Goal: Task Accomplishment & Management: Manage account settings

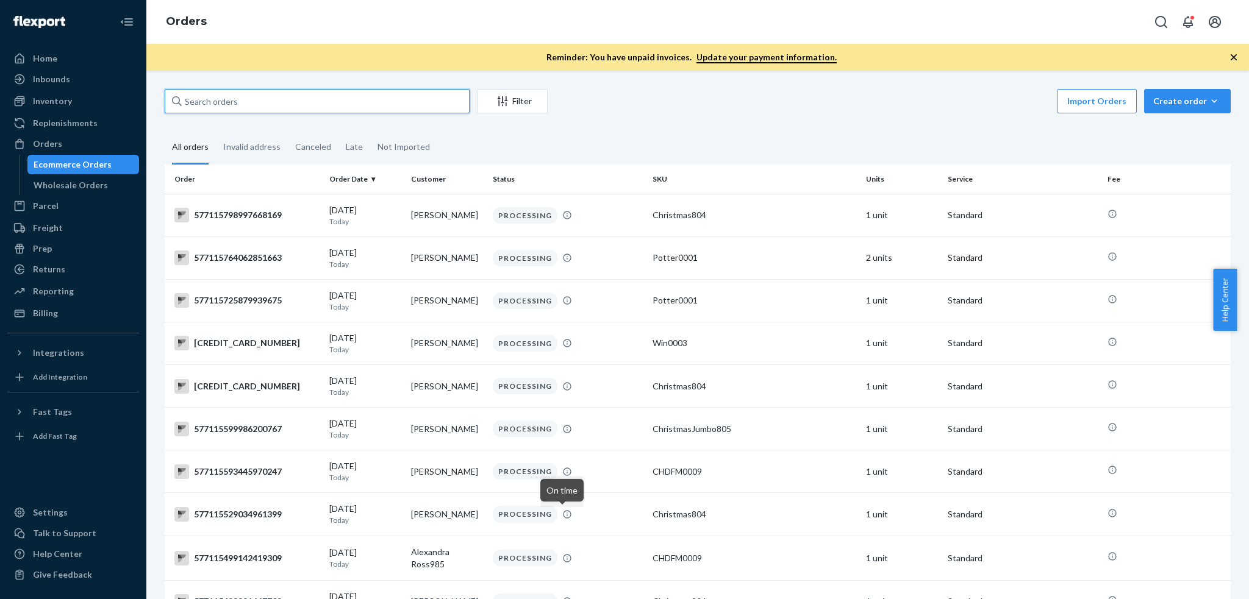
click at [281, 96] on input "text" at bounding box center [317, 101] width 305 height 24
paste input "577110073497456745"
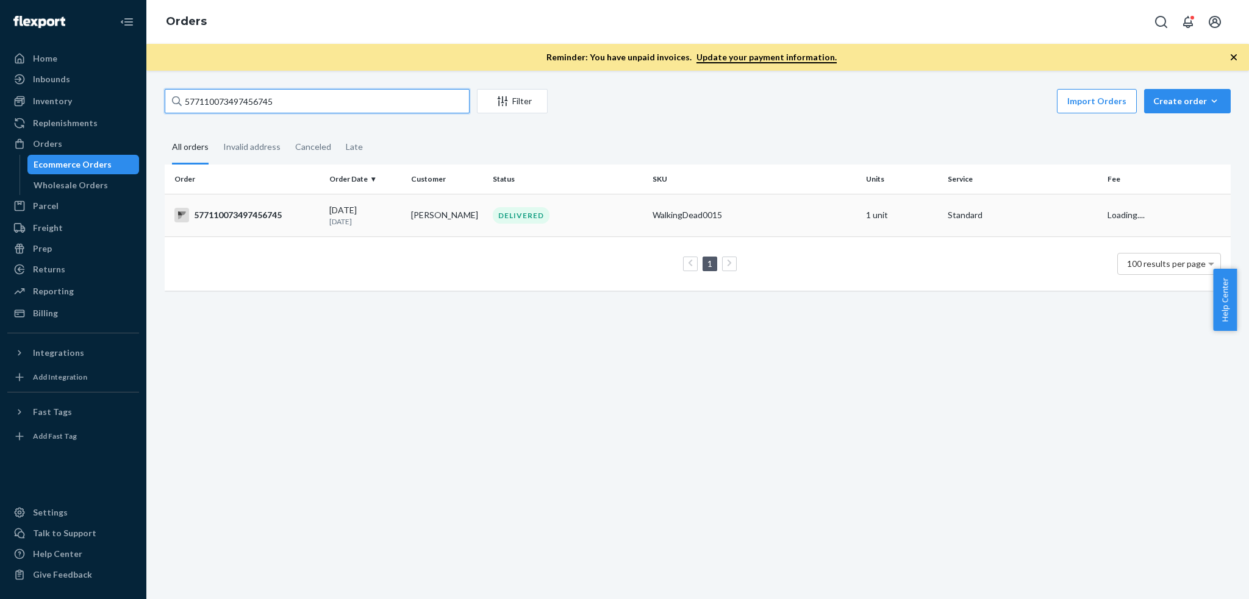
type input "577110073497456745"
click at [269, 213] on div "577110073497456745" at bounding box center [246, 215] width 145 height 15
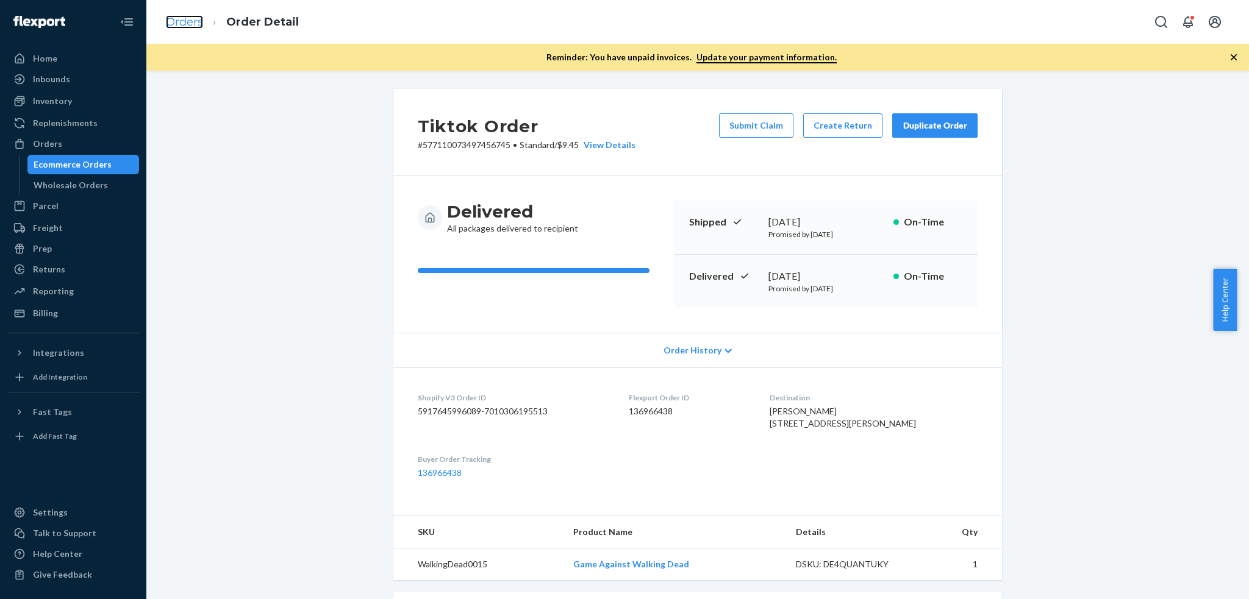
click at [178, 17] on link "Orders" at bounding box center [184, 21] width 37 height 13
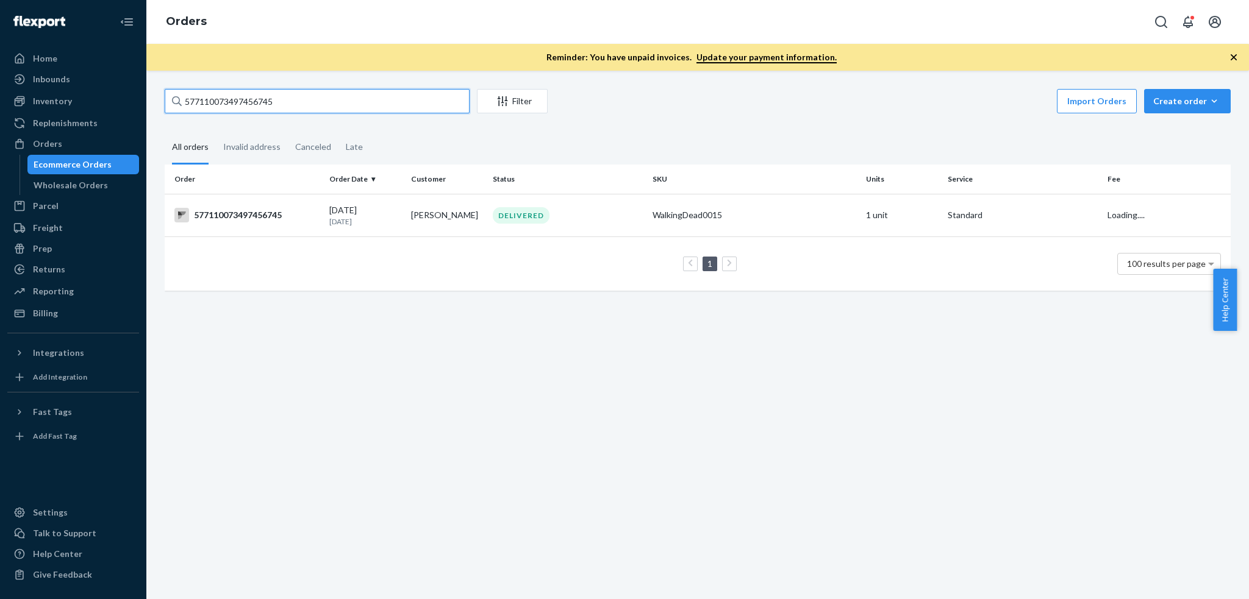
click at [311, 101] on input "577110073497456745" at bounding box center [317, 101] width 305 height 24
paste input "8924"
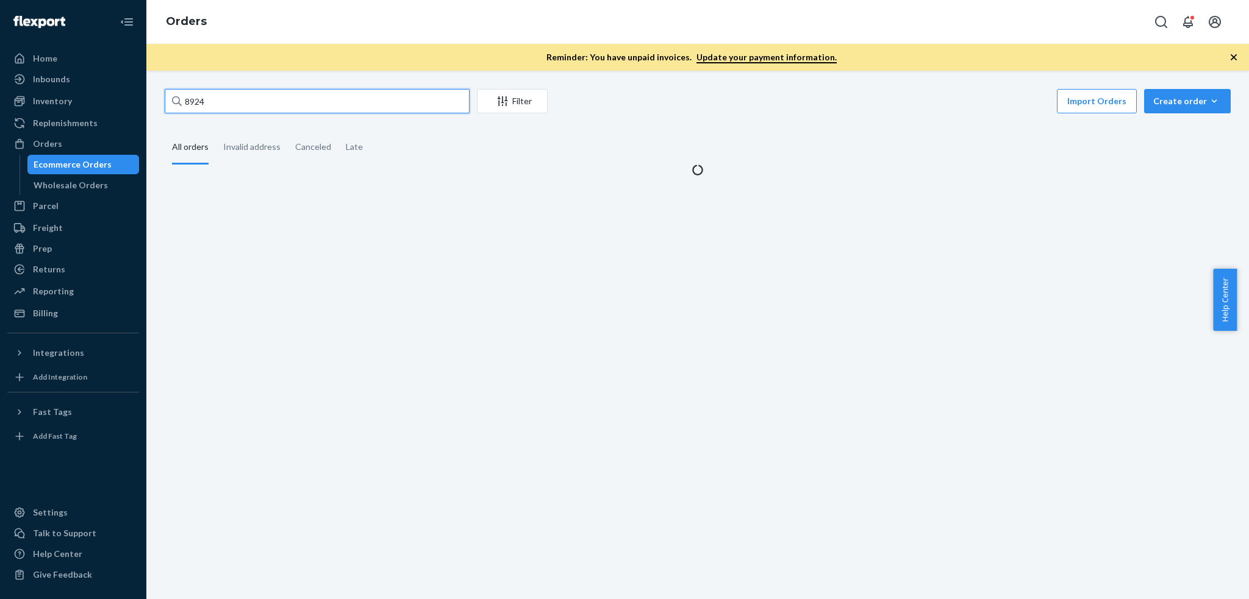
type input "8924"
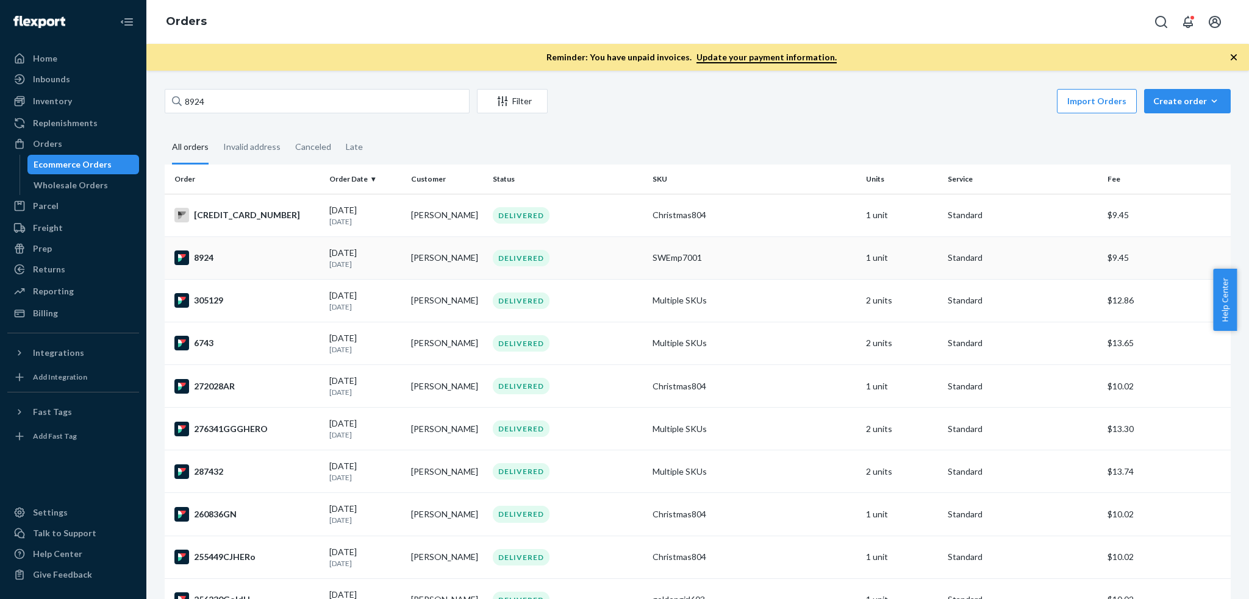
click at [254, 258] on div "8924" at bounding box center [246, 258] width 145 height 15
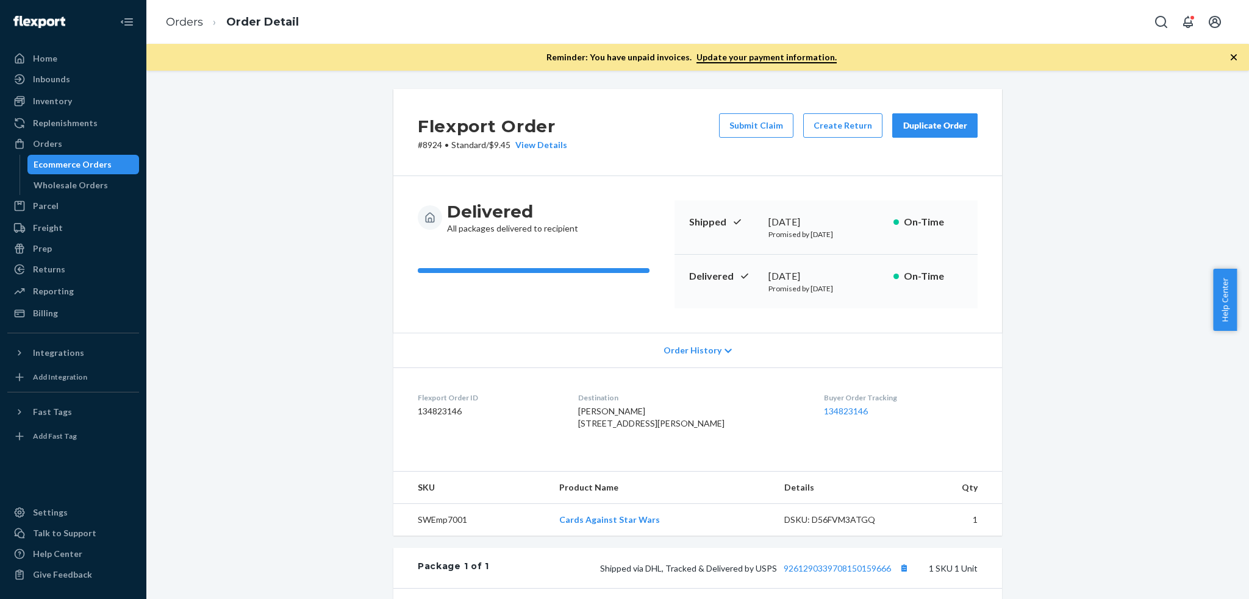
click at [945, 129] on div "Duplicate Order" at bounding box center [935, 126] width 65 height 12
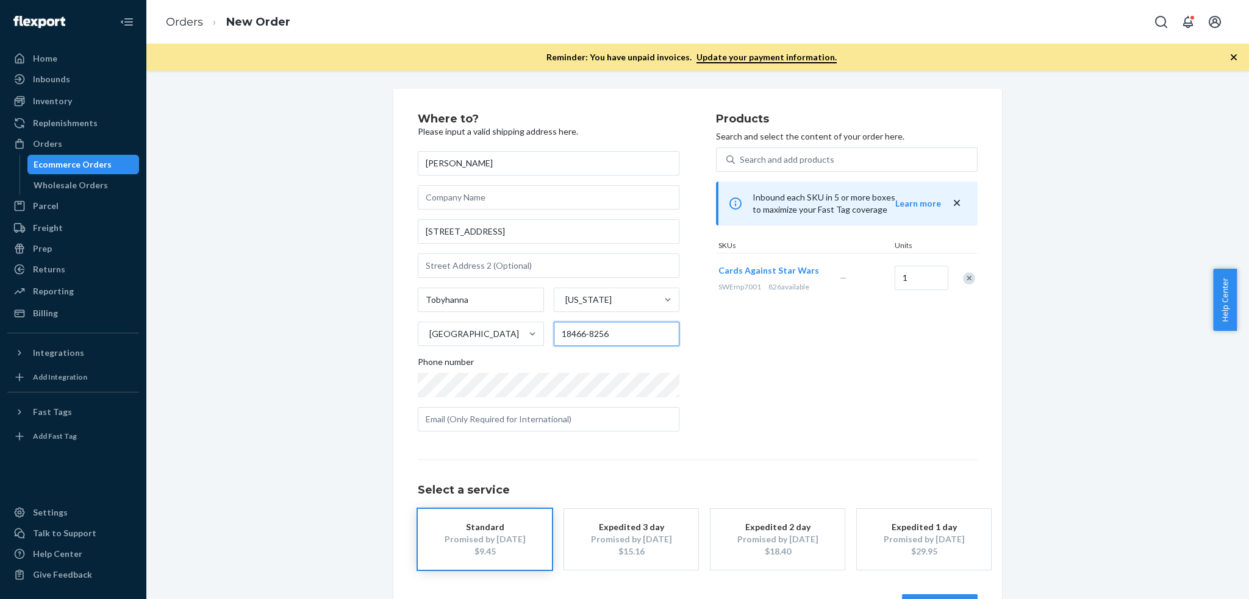
click at [621, 337] on input "18466-8256" at bounding box center [617, 334] width 126 height 24
type input "18466"
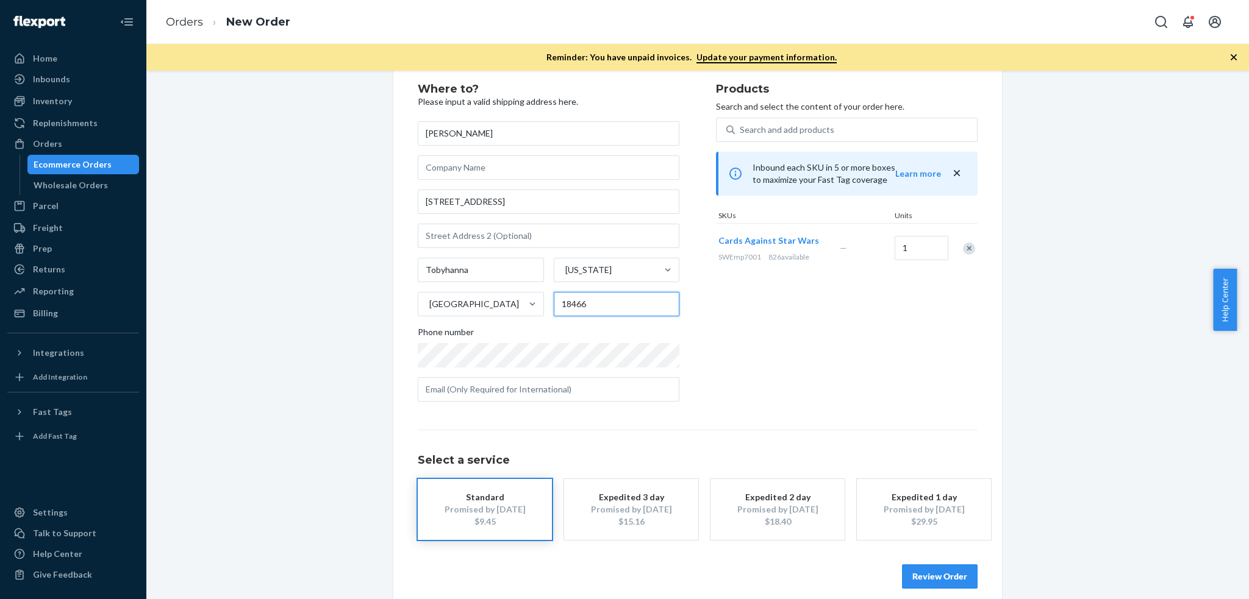
scroll to position [43, 0]
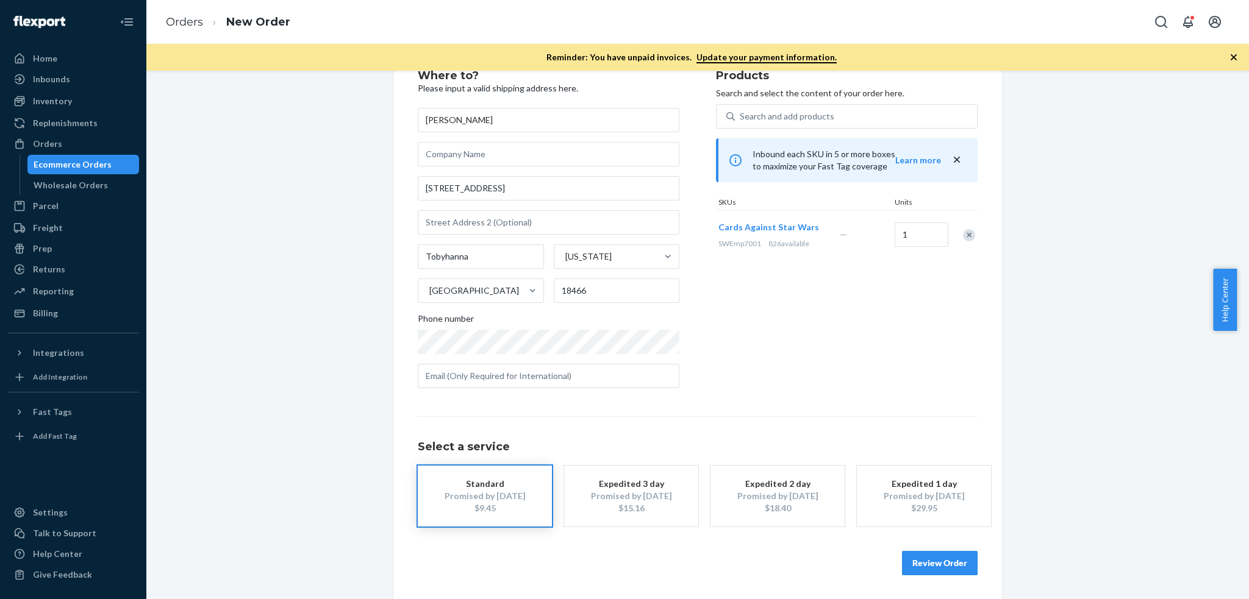
click at [508, 506] on div "$9.45" at bounding box center [485, 508] width 98 height 12
click at [922, 568] on button "Review Order" at bounding box center [940, 563] width 76 height 24
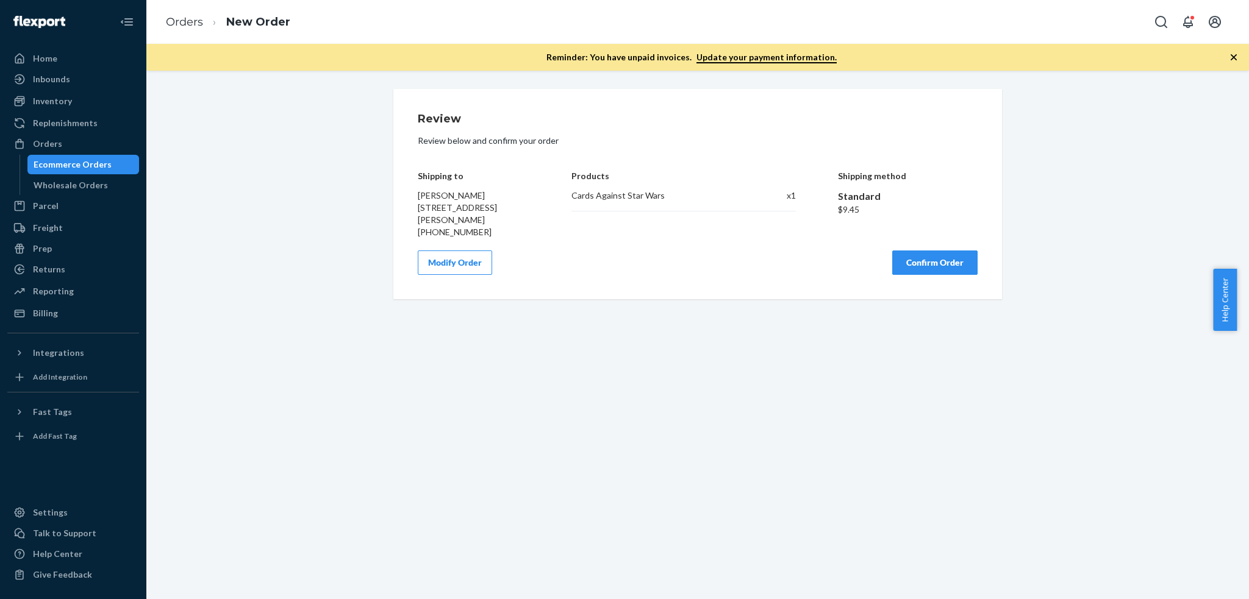
scroll to position [0, 0]
click at [924, 269] on button "Confirm Order" at bounding box center [934, 263] width 85 height 24
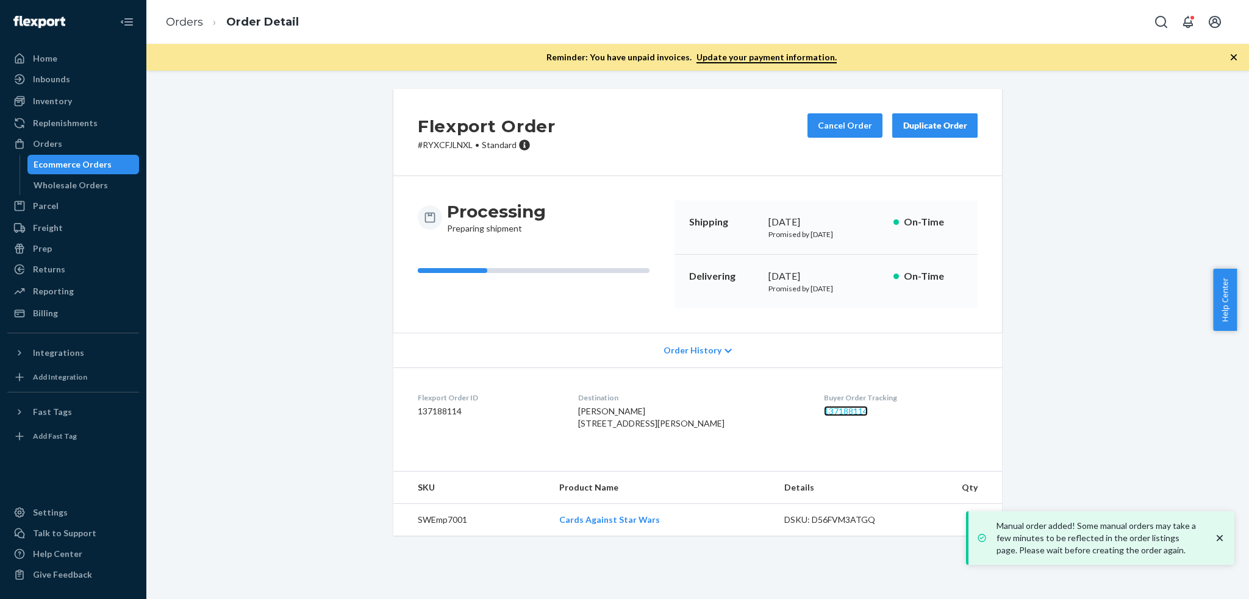
click at [831, 411] on link "137188114" at bounding box center [846, 411] width 44 height 10
click at [37, 96] on div "Inventory" at bounding box center [52, 101] width 39 height 12
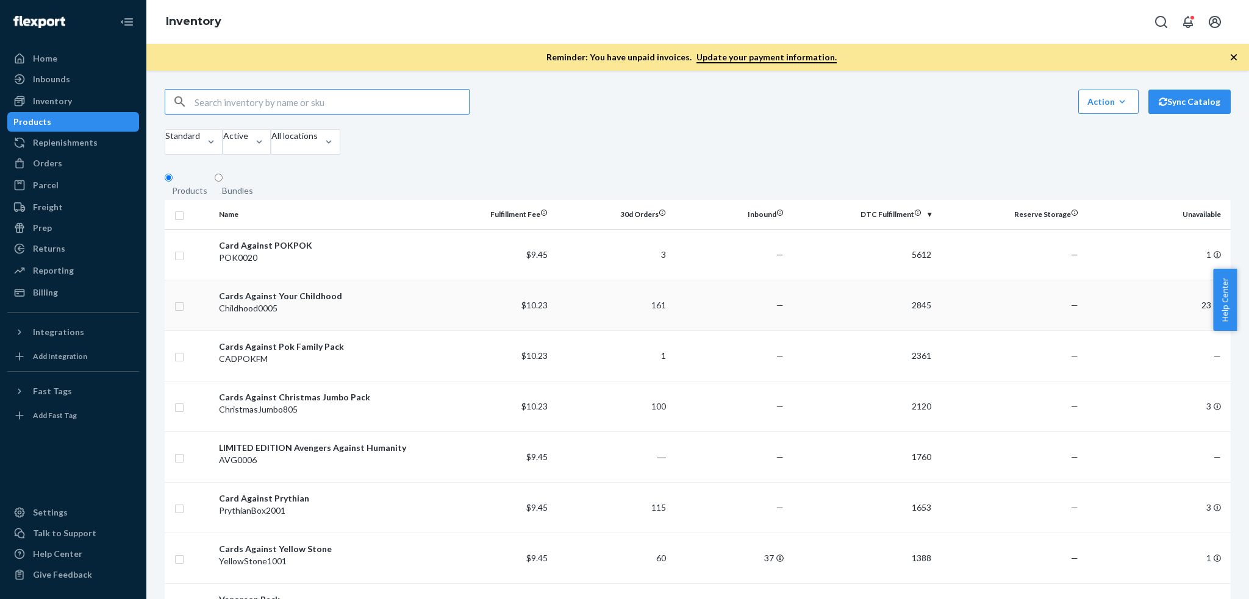
click at [287, 313] on div "Childhood0005" at bounding box center [324, 308] width 211 height 12
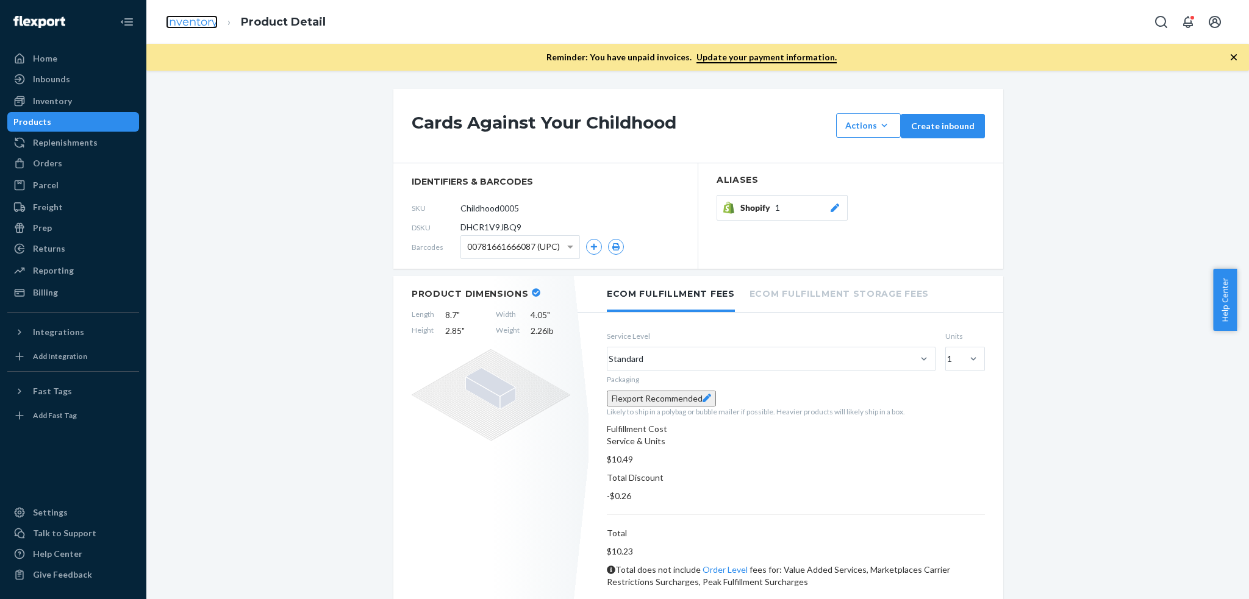
click at [207, 20] on link "Inventory" at bounding box center [192, 21] width 52 height 13
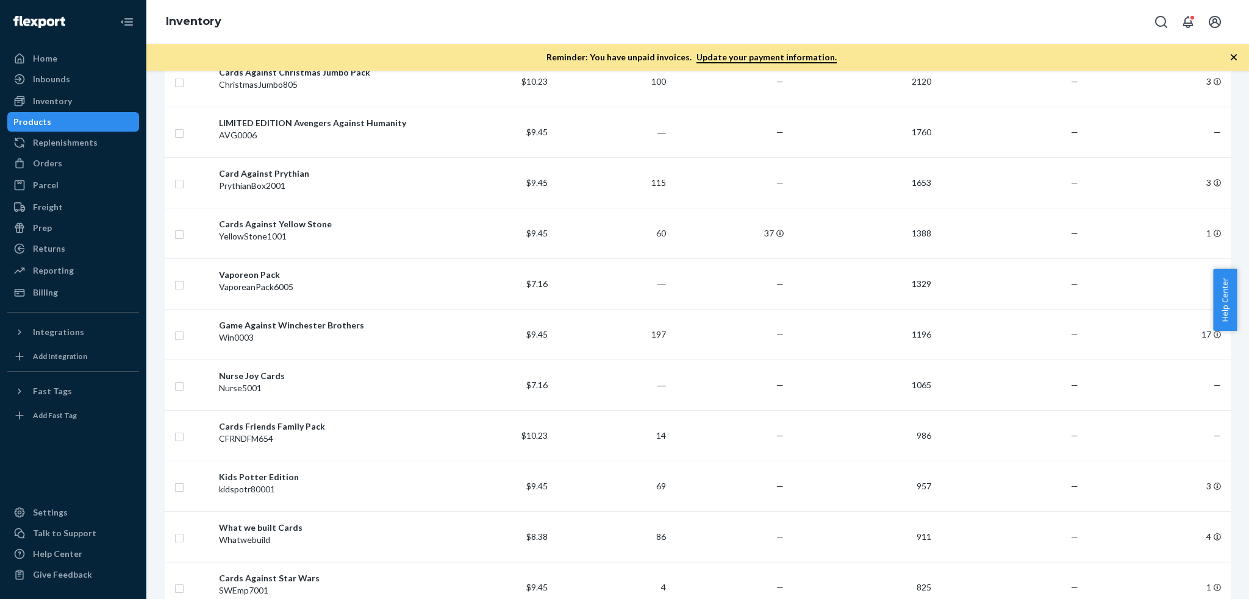
scroll to position [488, 0]
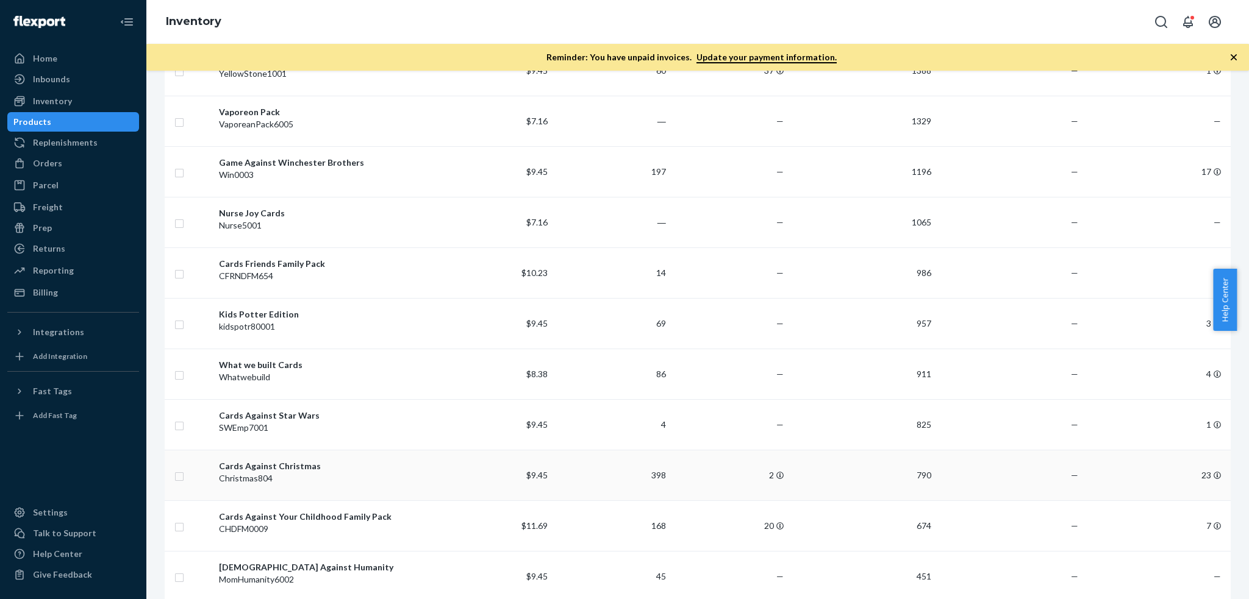
click at [298, 460] on div "Cards Against Christmas" at bounding box center [324, 466] width 211 height 12
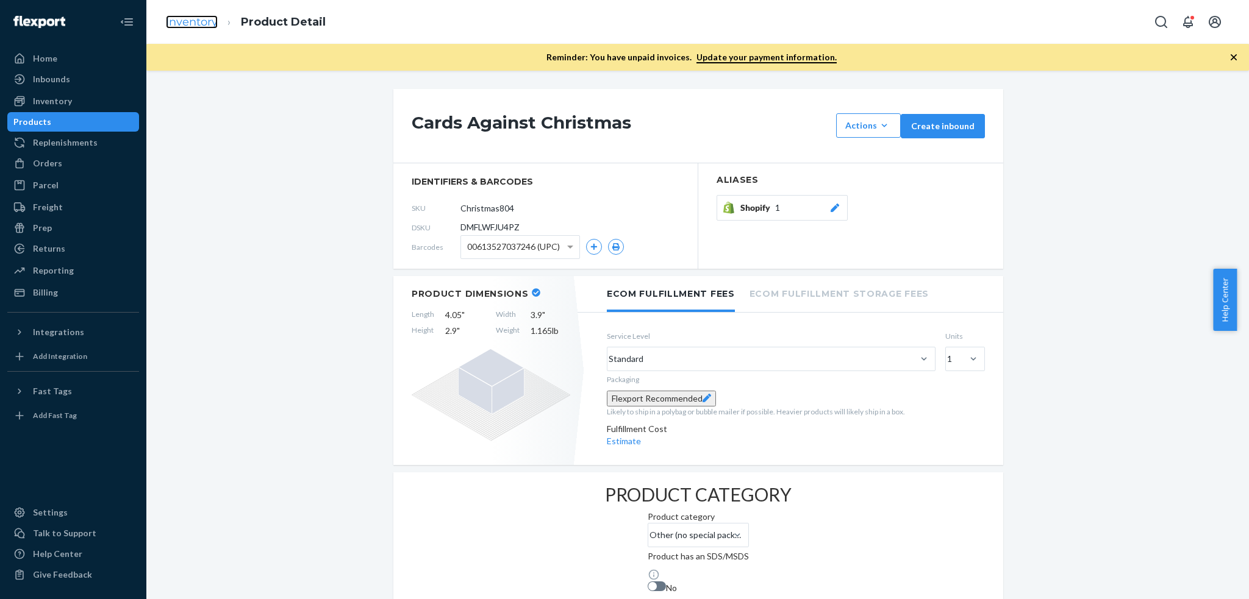
drag, startPoint x: 347, startPoint y: 8, endPoint x: 196, endPoint y: 23, distance: 152.0
click at [196, 23] on link "Inventory" at bounding box center [192, 21] width 52 height 13
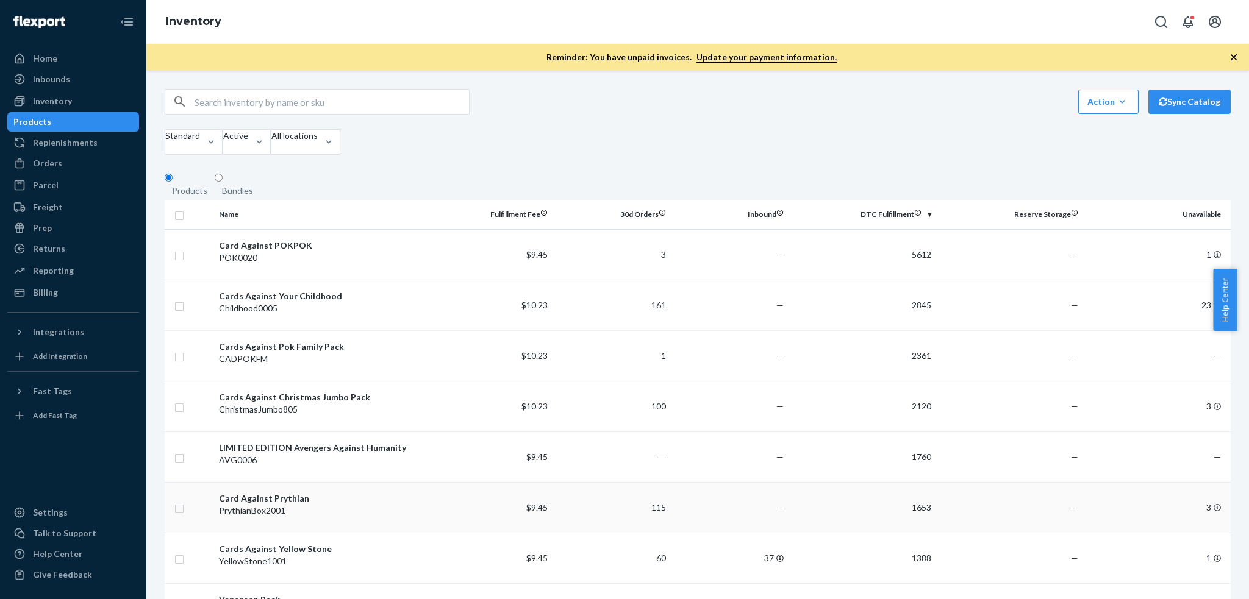
click at [282, 493] on div "Card Against Prythian" at bounding box center [324, 499] width 211 height 12
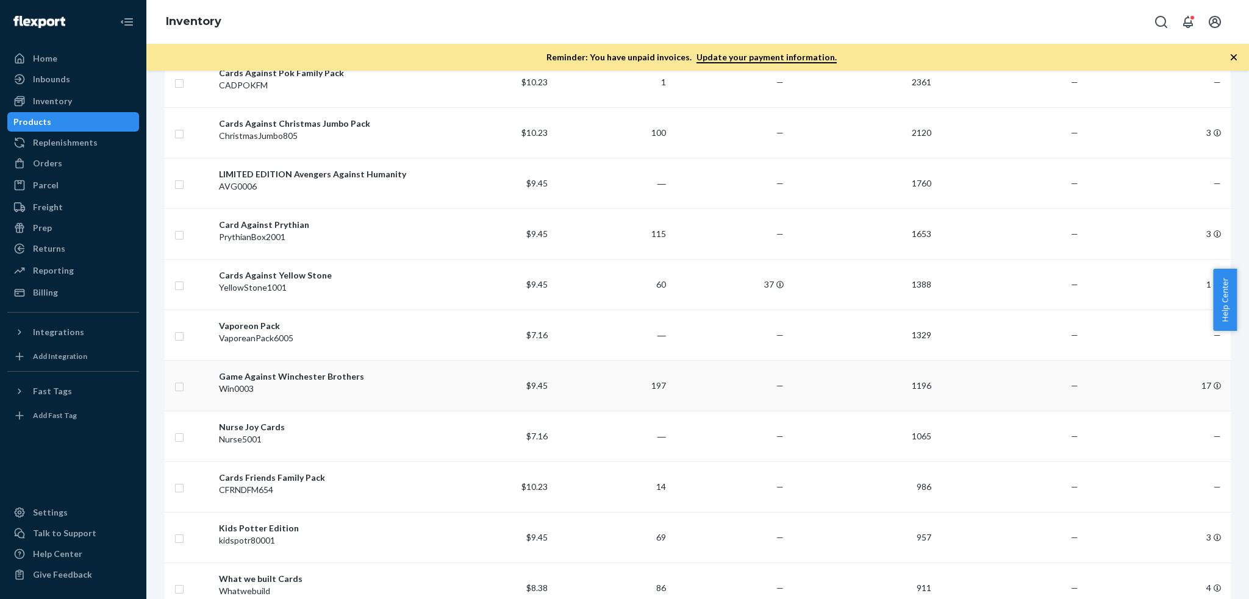
click at [370, 383] on div "Win0003" at bounding box center [324, 389] width 211 height 12
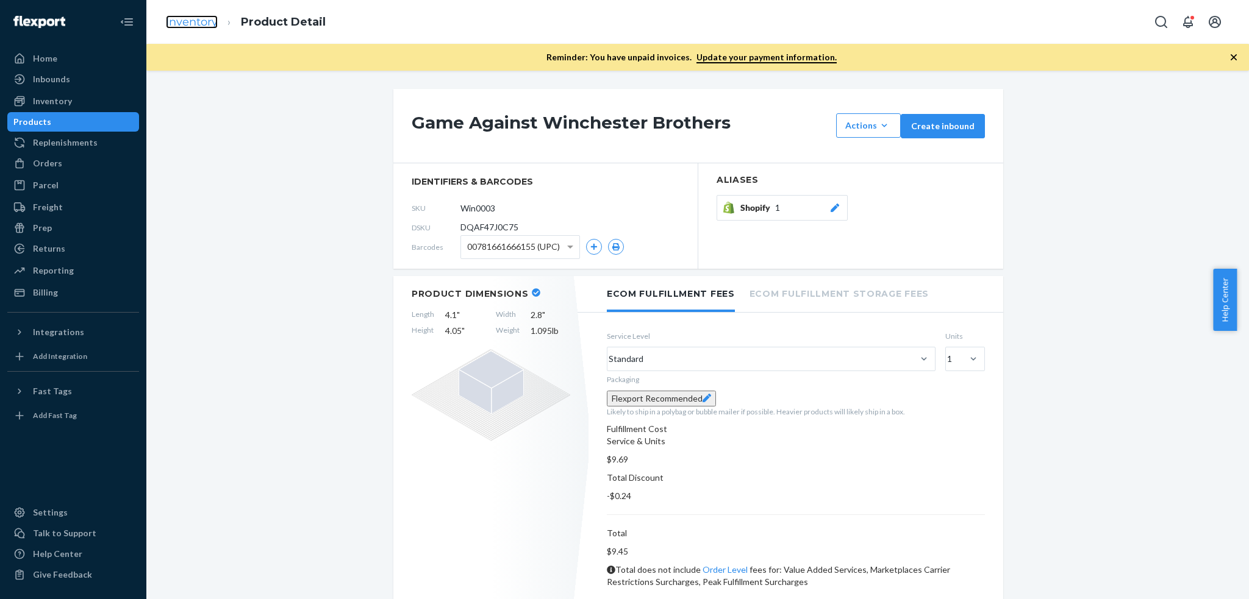
click at [199, 17] on link "Inventory" at bounding box center [192, 21] width 52 height 13
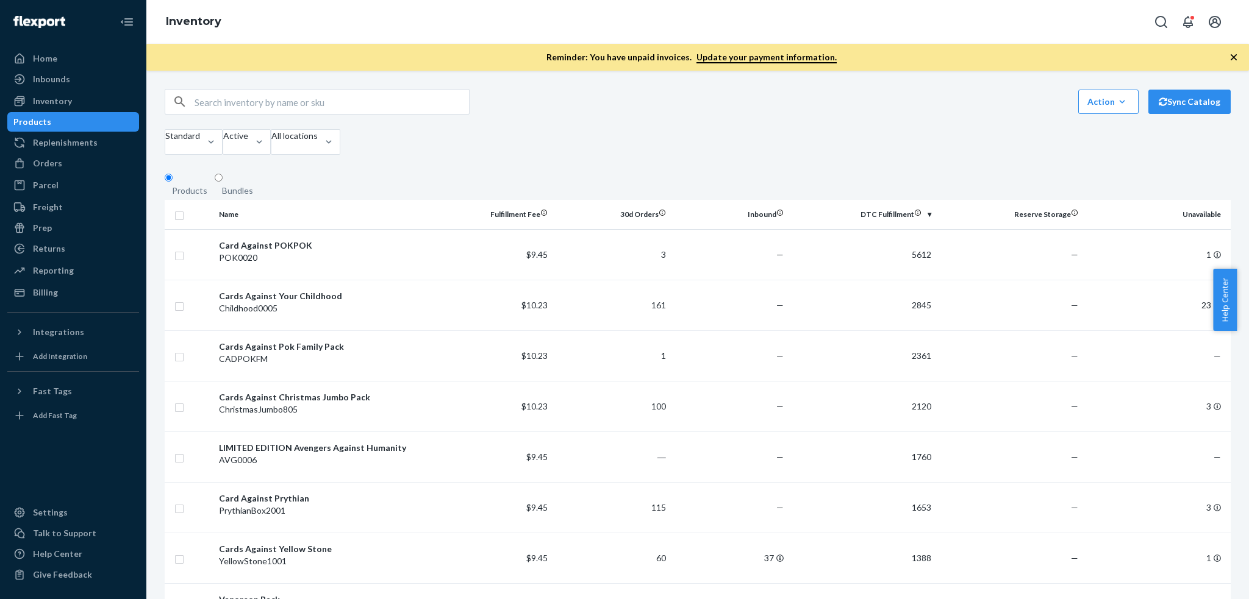
scroll to position [630, 0]
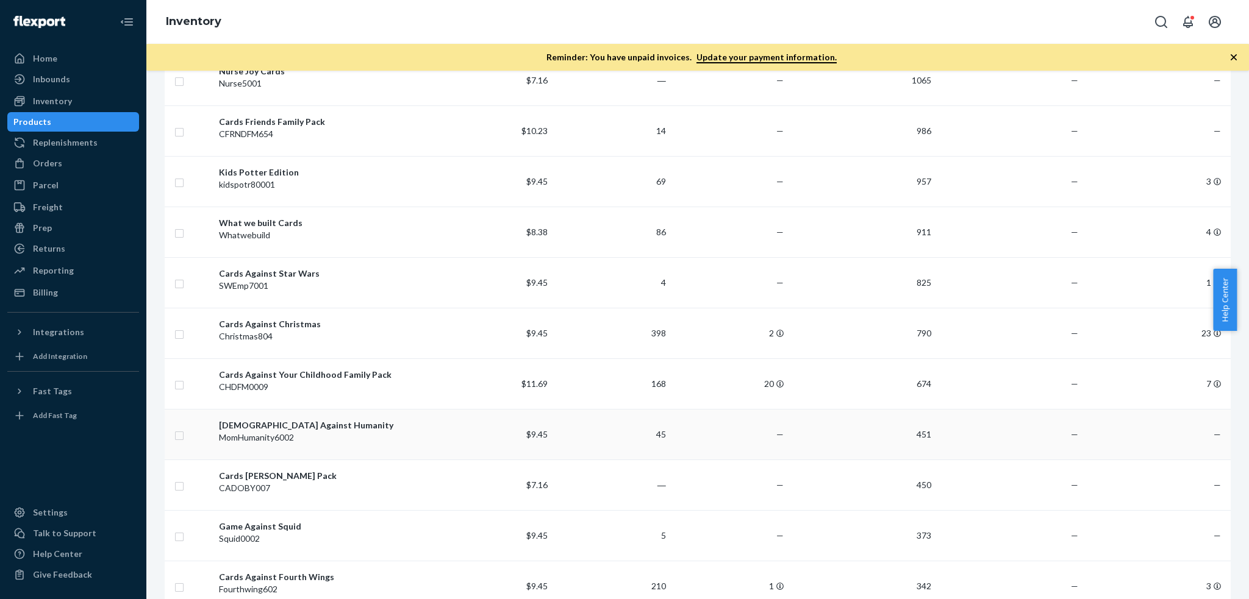
click at [304, 432] on div "MomHumanity6002" at bounding box center [324, 438] width 211 height 12
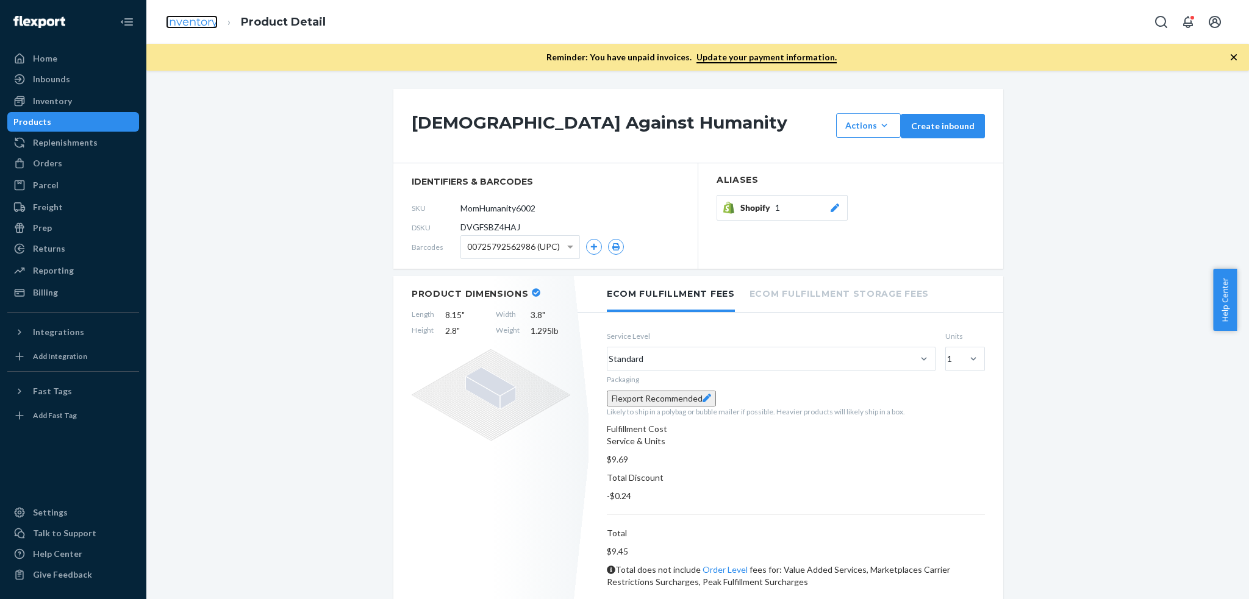
click at [184, 27] on link "Inventory" at bounding box center [192, 21] width 52 height 13
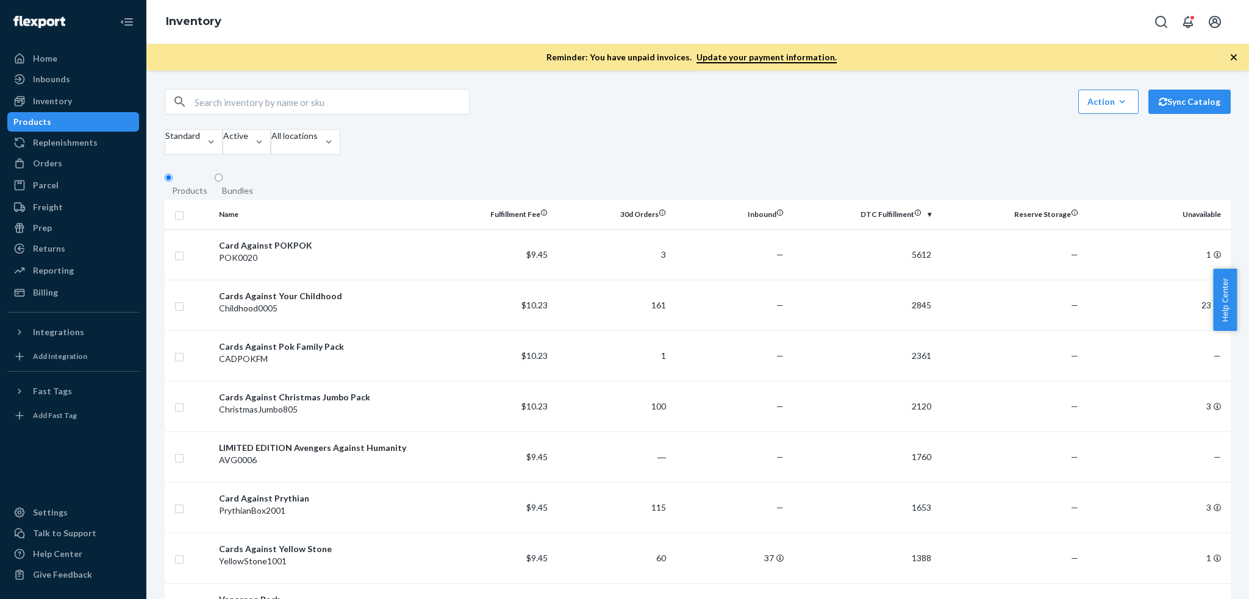
scroll to position [452, 0]
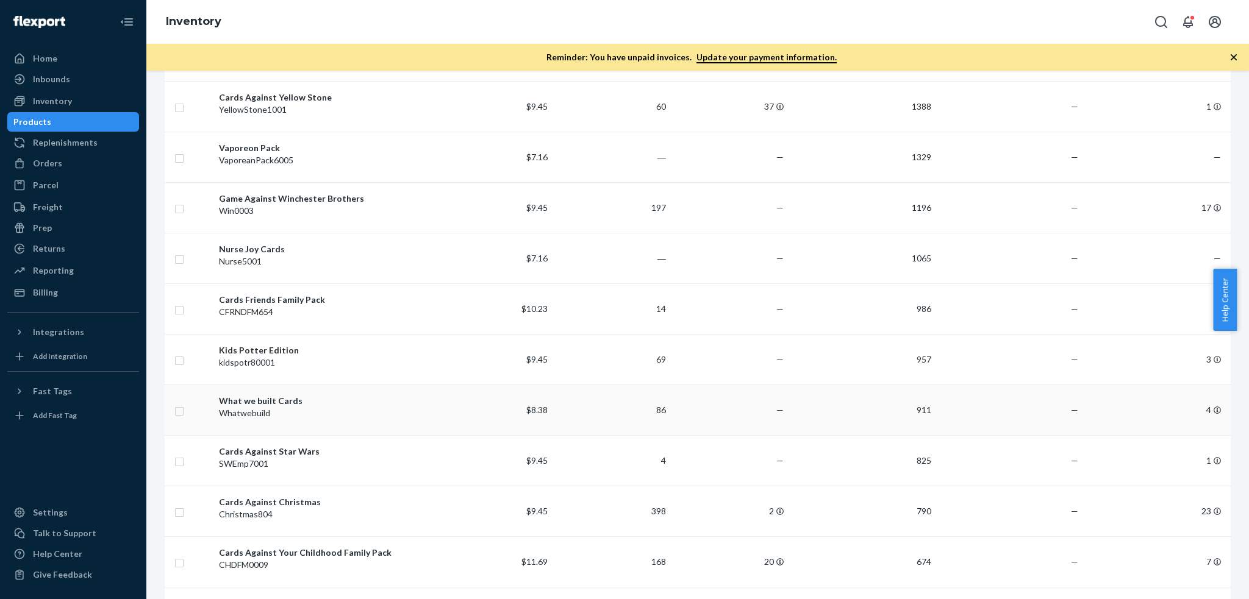
click at [290, 385] on td "What we built Cards Whatwebuild" at bounding box center [324, 410] width 221 height 51
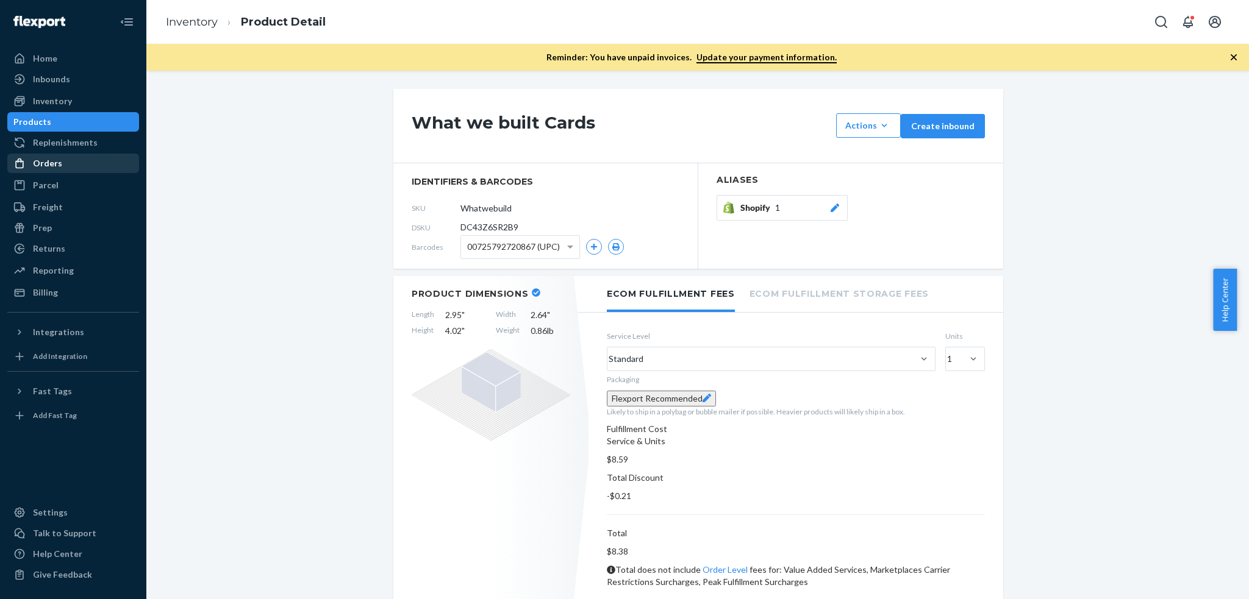
click at [74, 162] on div "Orders" at bounding box center [73, 163] width 129 height 17
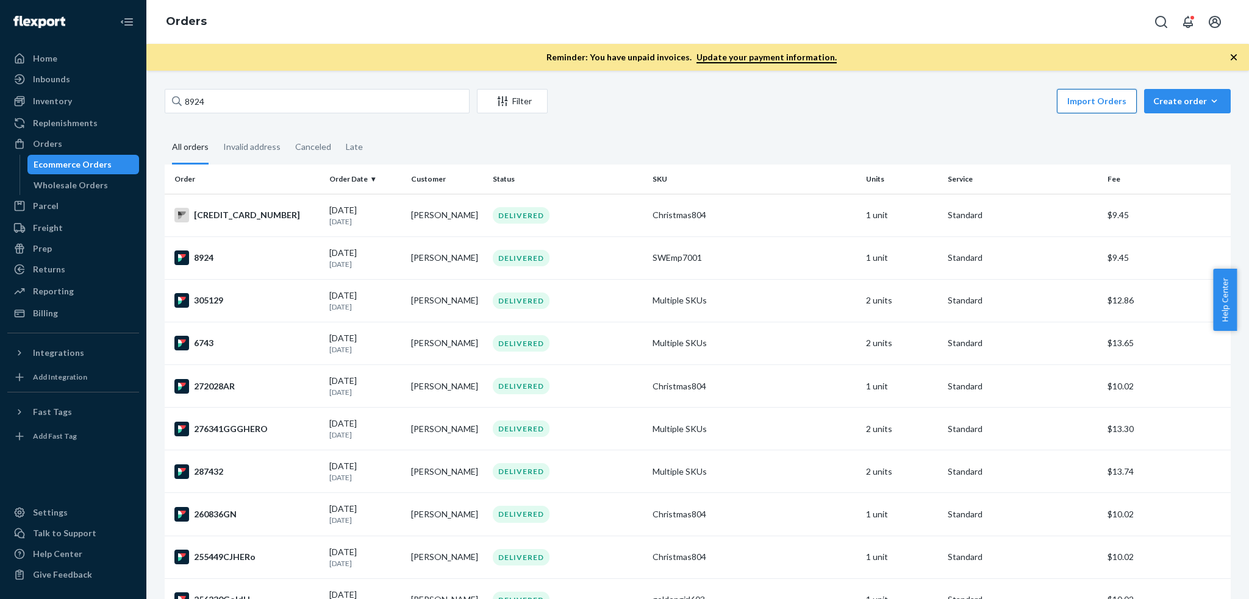
click at [1079, 106] on button "Import Orders" at bounding box center [1097, 101] width 80 height 24
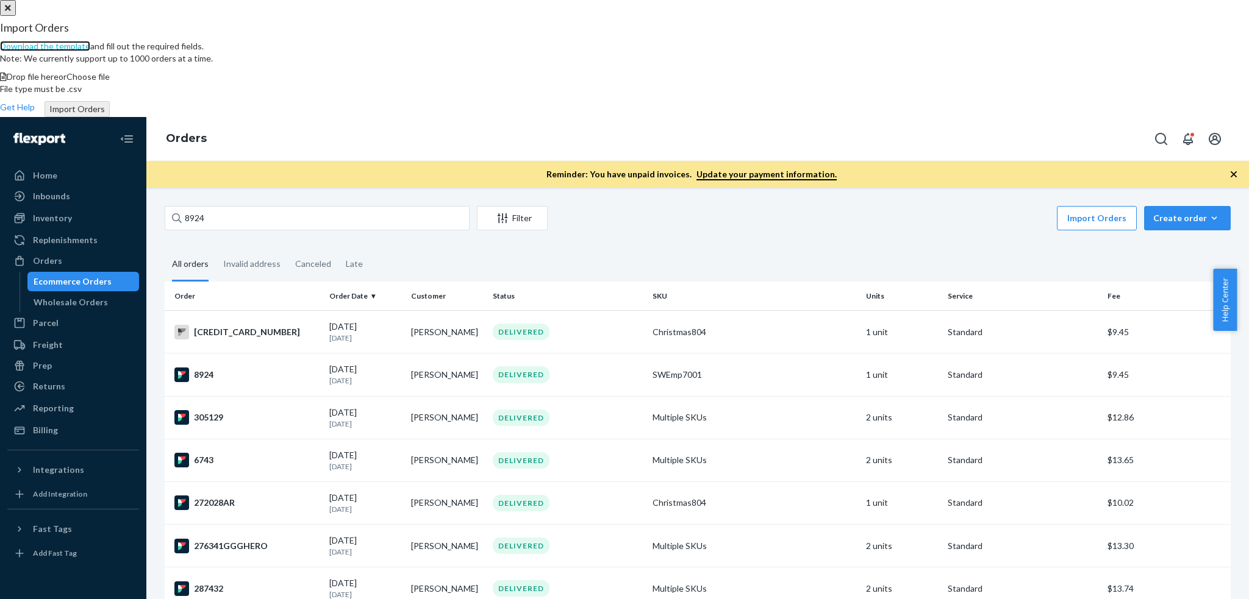
click at [90, 51] on link "Download the template" at bounding box center [45, 46] width 90 height 10
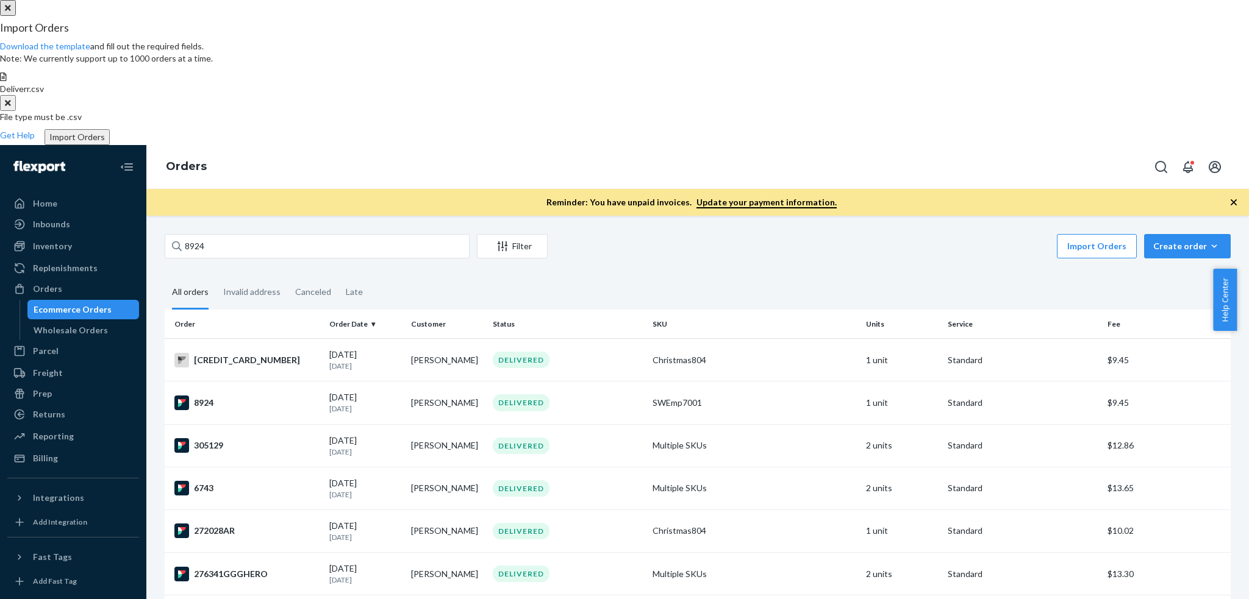
click at [110, 145] on button "Import Orders" at bounding box center [77, 137] width 65 height 16
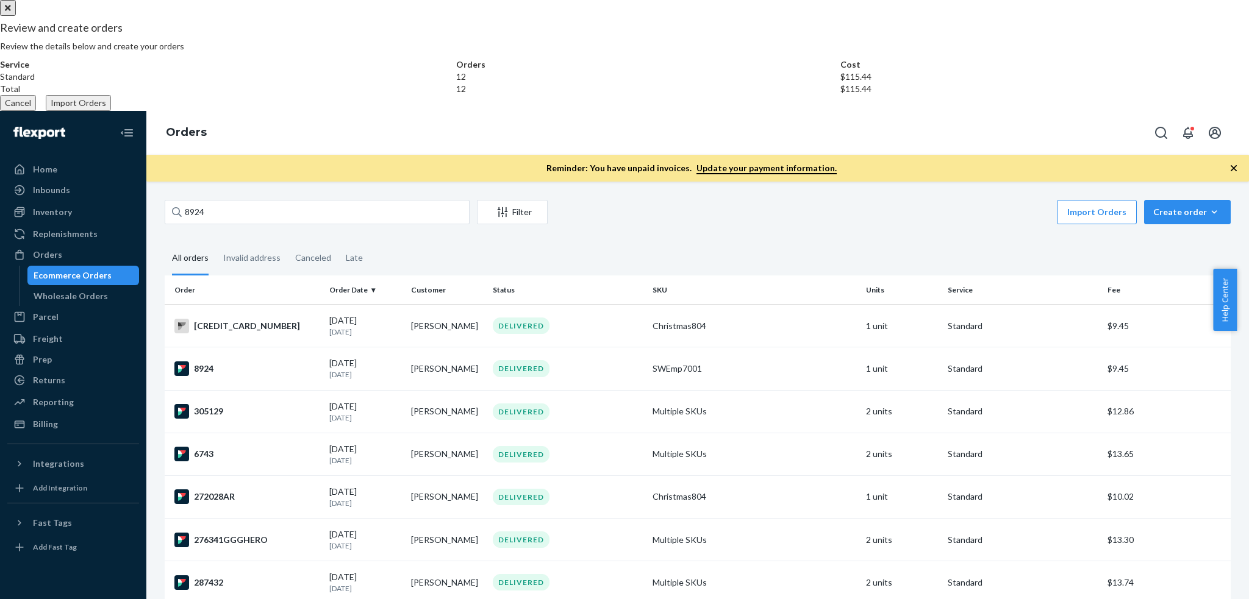
click at [111, 111] on button "Import Orders" at bounding box center [78, 103] width 65 height 16
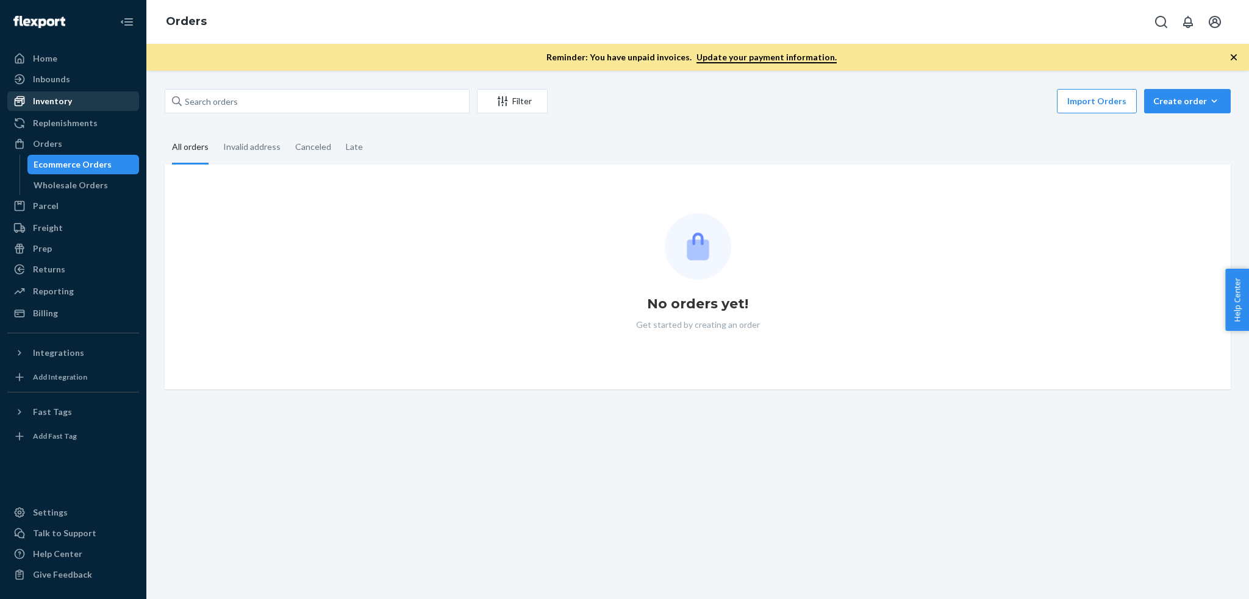
click at [74, 103] on div "Inventory" at bounding box center [73, 101] width 129 height 17
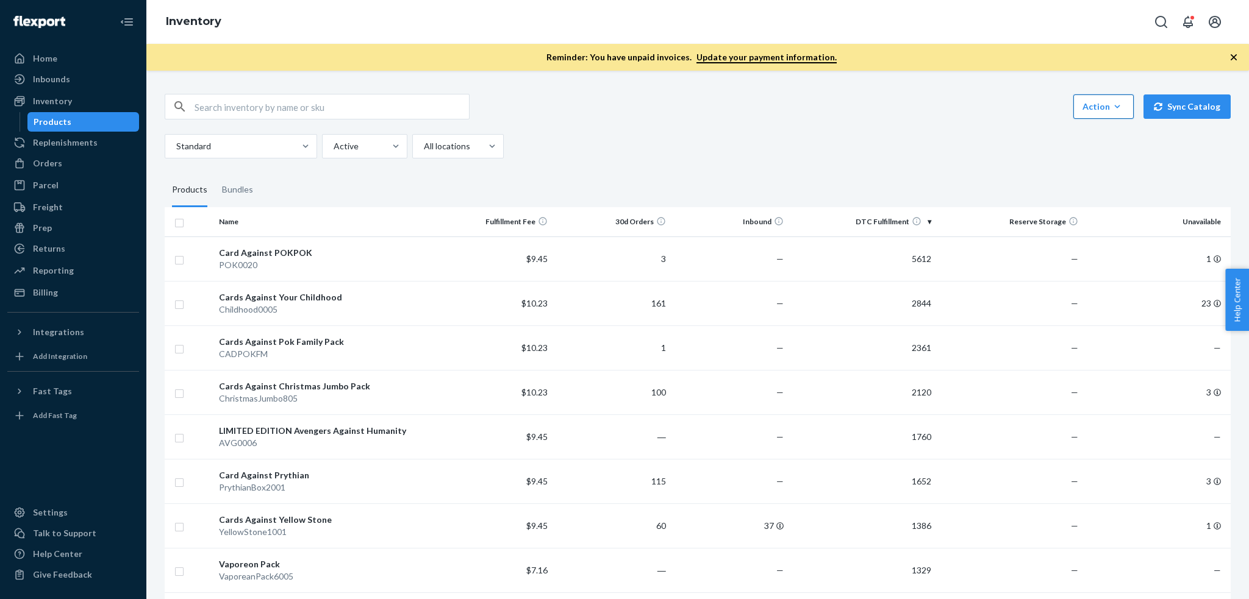
click at [1098, 106] on div "Action" at bounding box center [1103, 107] width 42 height 12
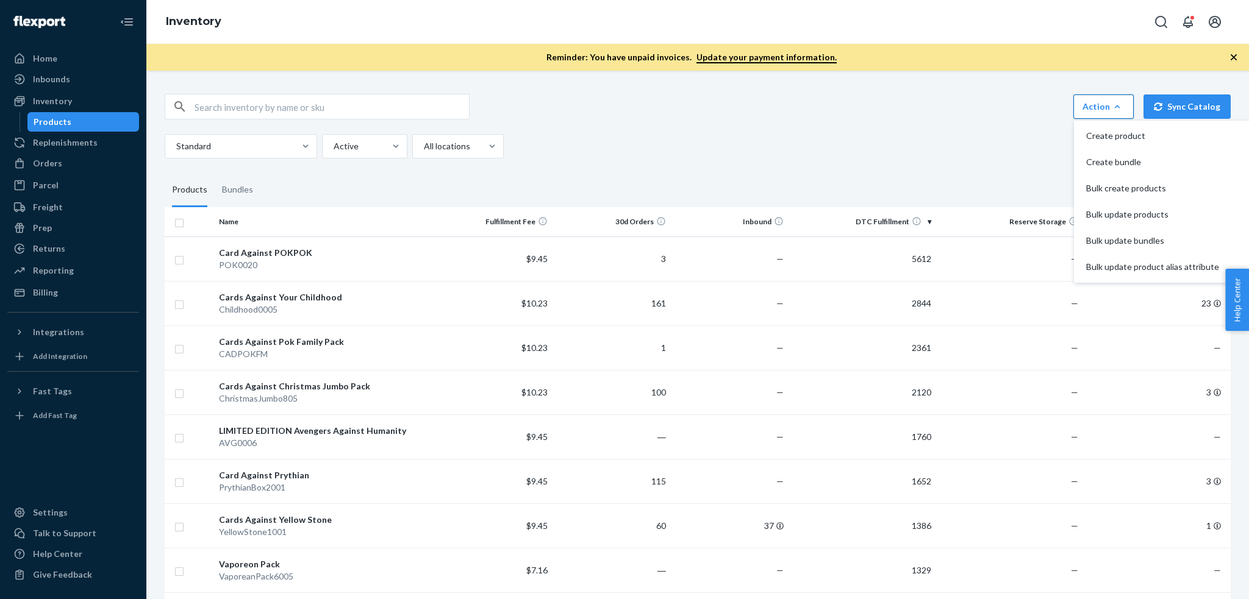
click at [1098, 106] on div "Action" at bounding box center [1103, 107] width 42 height 12
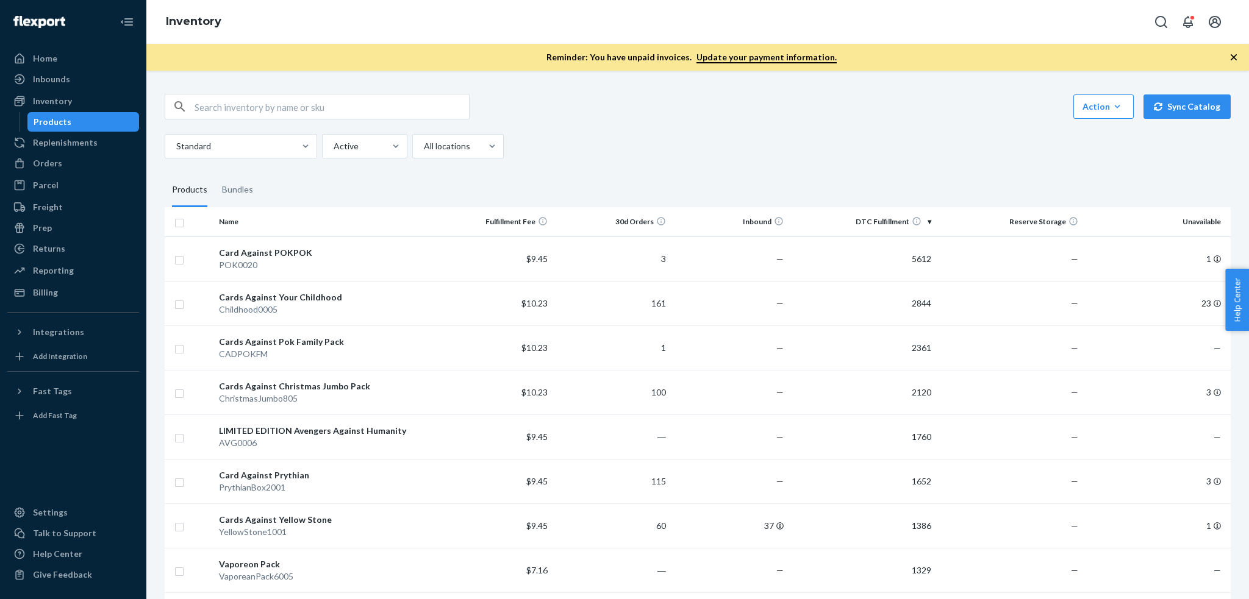
click at [350, 103] on input "text" at bounding box center [332, 107] width 274 height 24
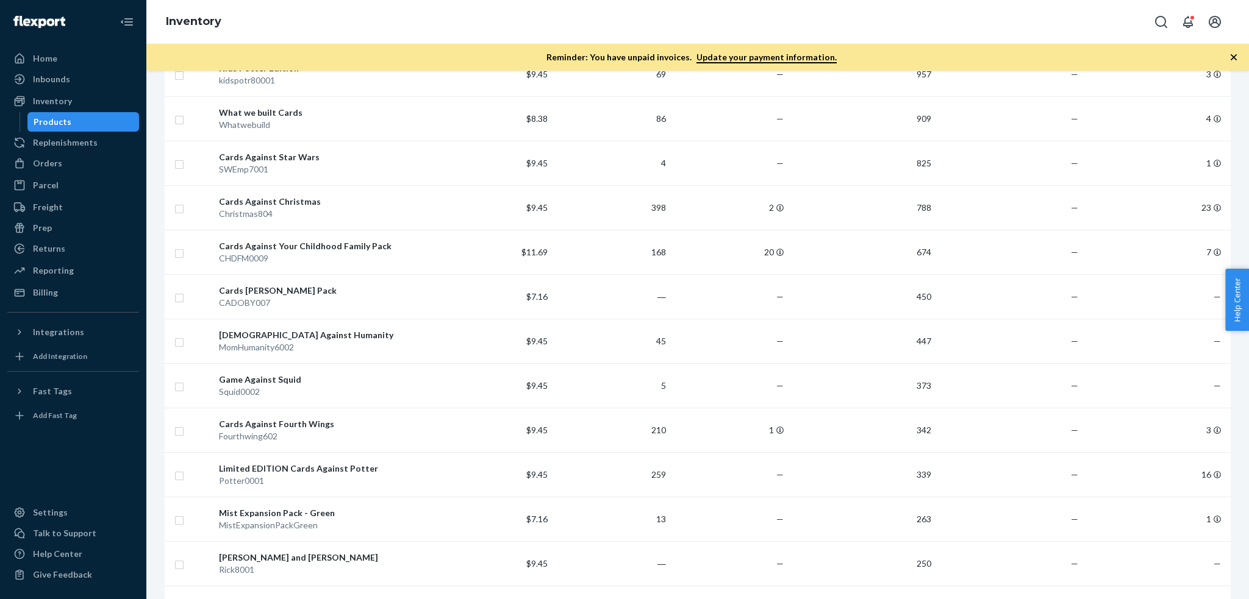
scroll to position [1700, 0]
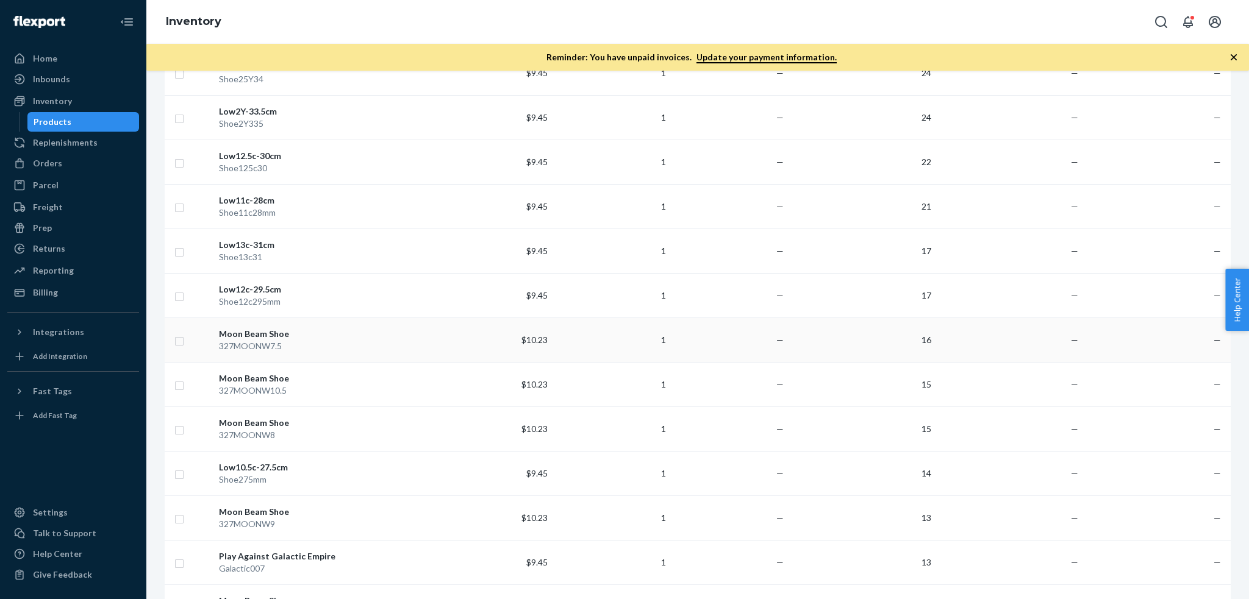
click at [315, 341] on div "327MOONW7.5" at bounding box center [324, 346] width 211 height 12
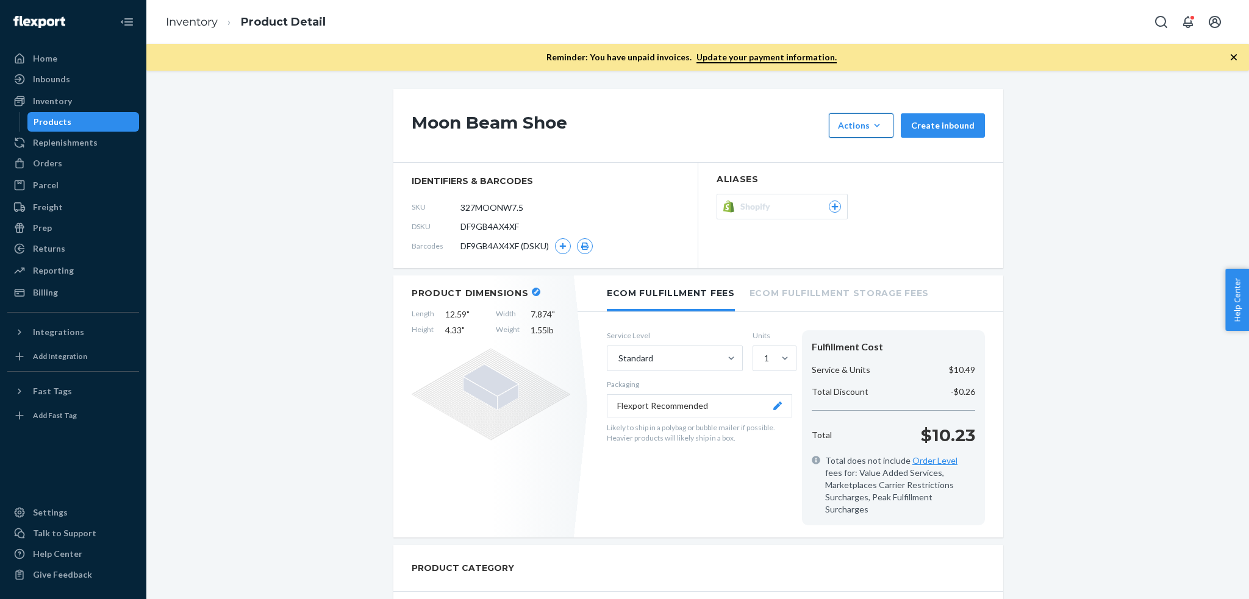
click at [875, 136] on button "Actions Hide Request removal" at bounding box center [861, 125] width 65 height 24
click at [68, 145] on div "Replenishments" at bounding box center [65, 143] width 65 height 12
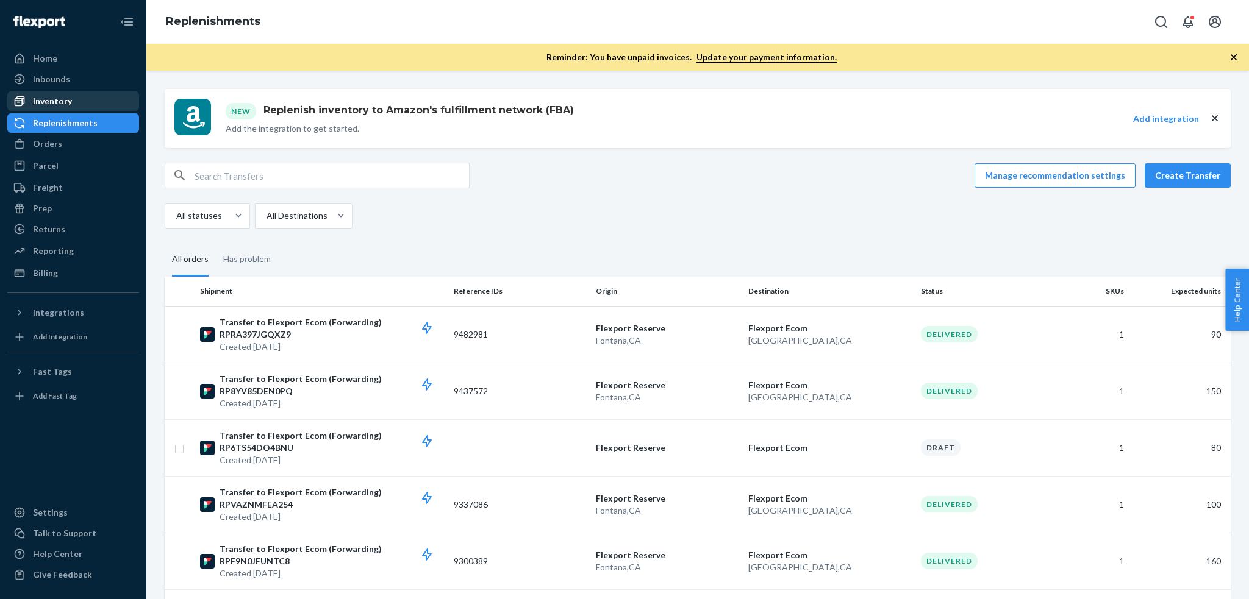
click at [65, 107] on div "Inventory" at bounding box center [73, 101] width 129 height 17
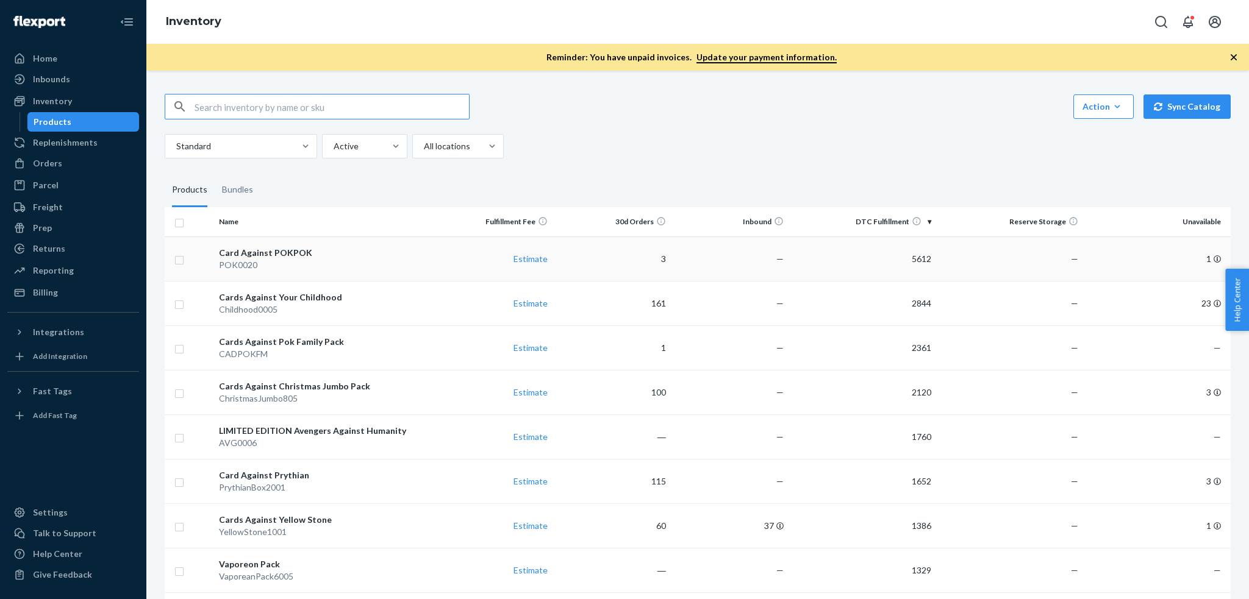
click at [293, 254] on div "Card Against POKPOK" at bounding box center [324, 253] width 211 height 12
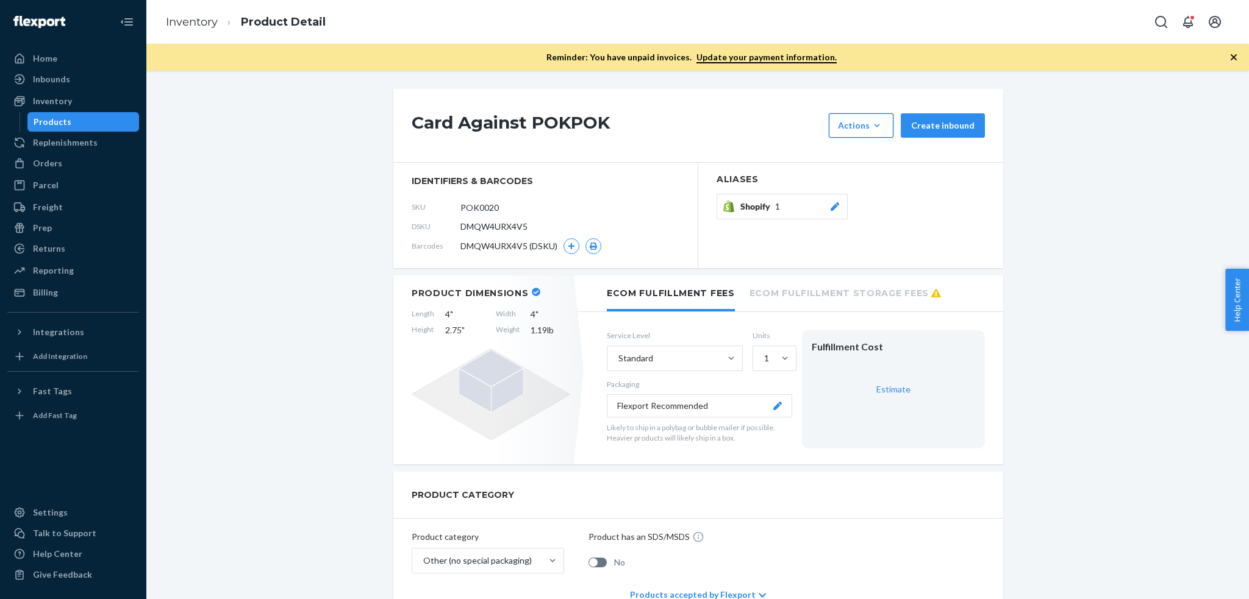
click at [854, 128] on div "Actions" at bounding box center [861, 126] width 46 height 12
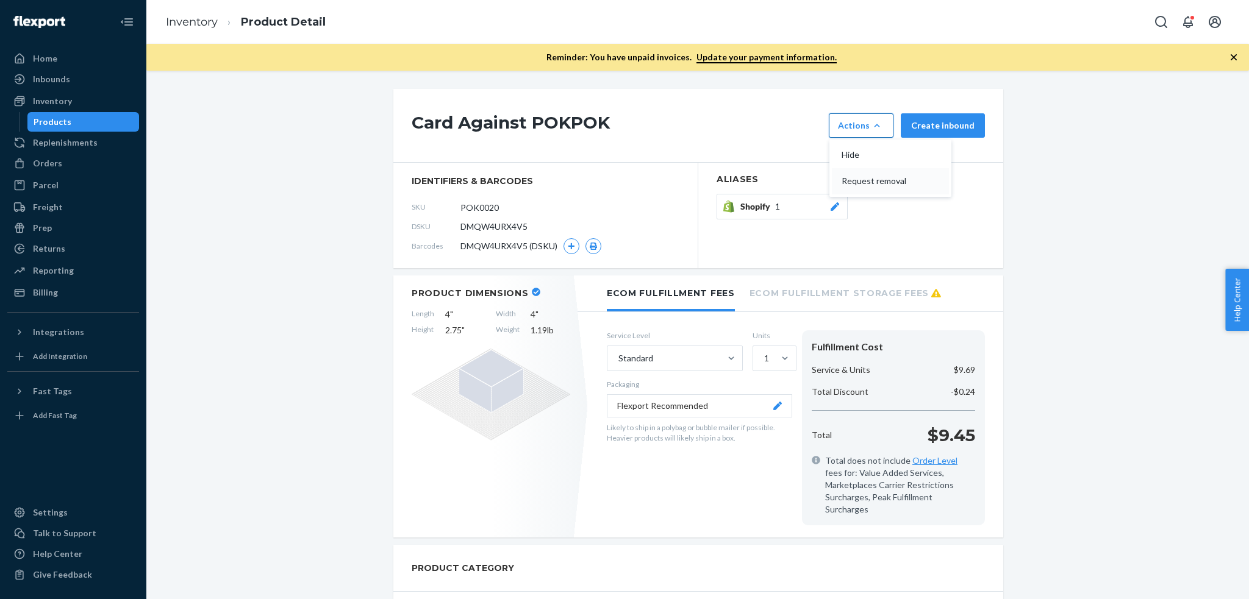
click at [855, 181] on span "Request removal" at bounding box center [880, 181] width 76 height 9
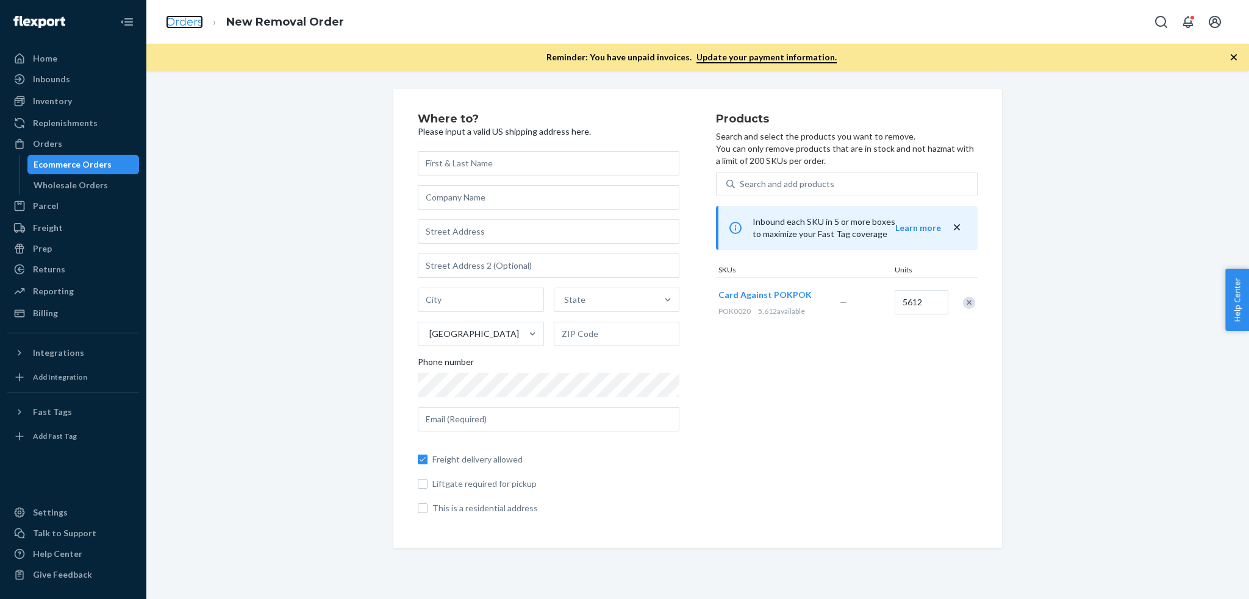
click at [191, 23] on link "Orders" at bounding box center [184, 21] width 37 height 13
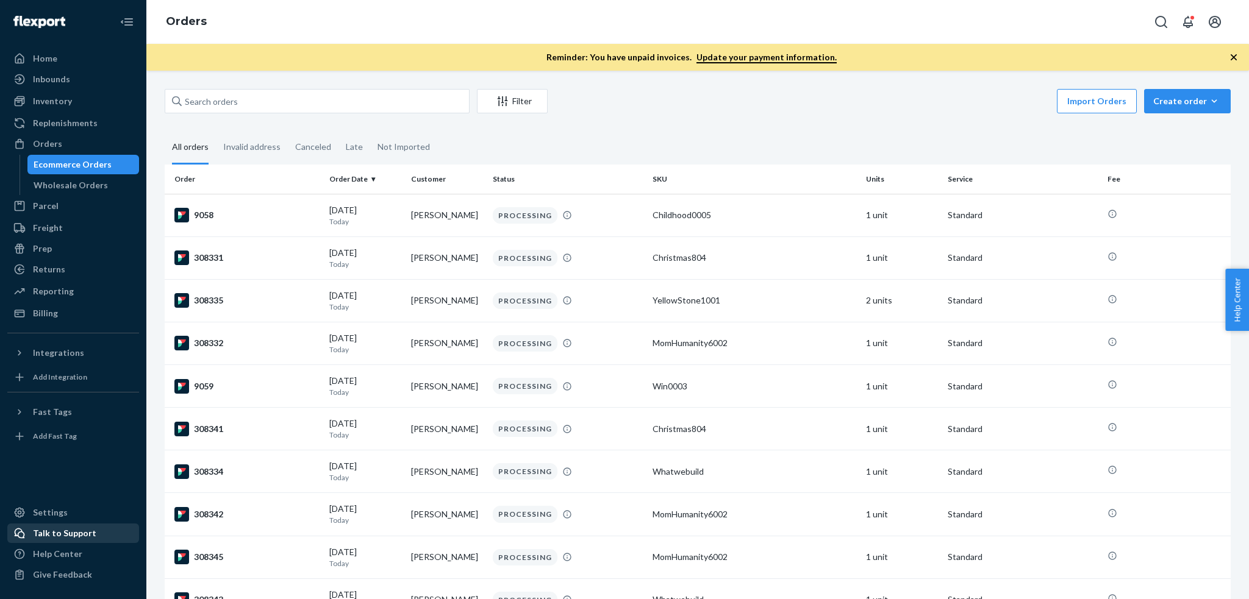
click at [47, 533] on div "Talk to Support" at bounding box center [64, 533] width 63 height 12
